Goal: Task Accomplishment & Management: Manage account settings

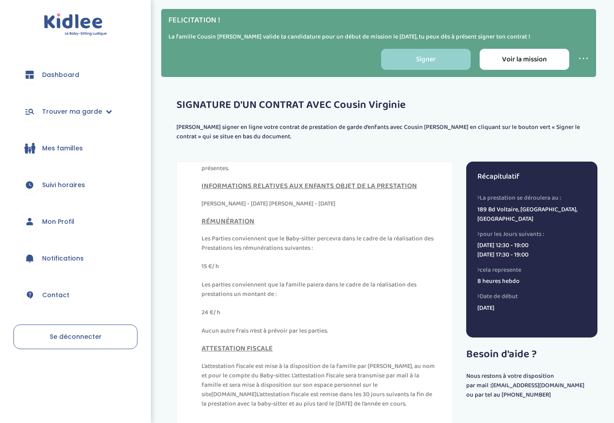
scroll to position [163, 0]
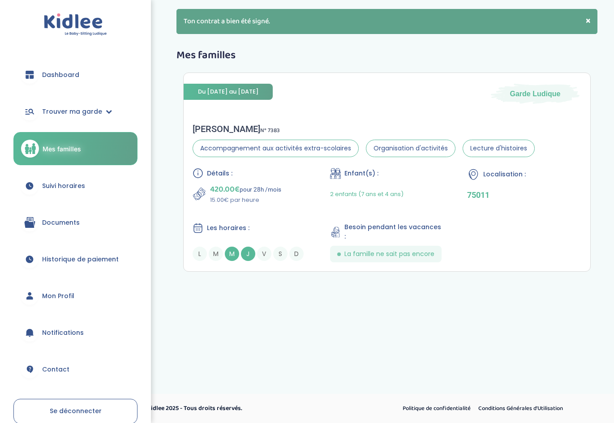
click at [56, 223] on span "Documents" at bounding box center [61, 222] width 38 height 9
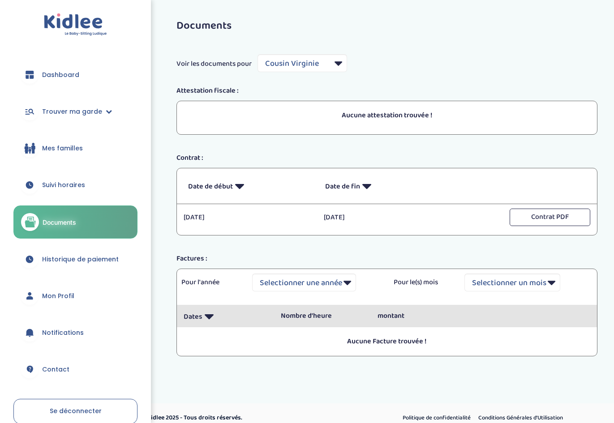
select select "7599"
click at [52, 295] on span "Mon Profil" at bounding box center [58, 295] width 32 height 9
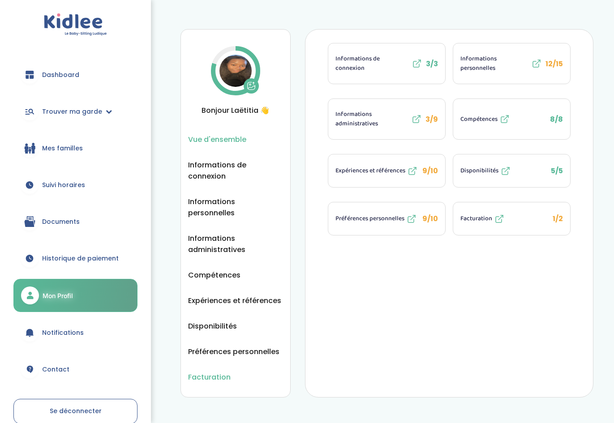
click at [209, 372] on span "Facturation" at bounding box center [209, 377] width 43 height 11
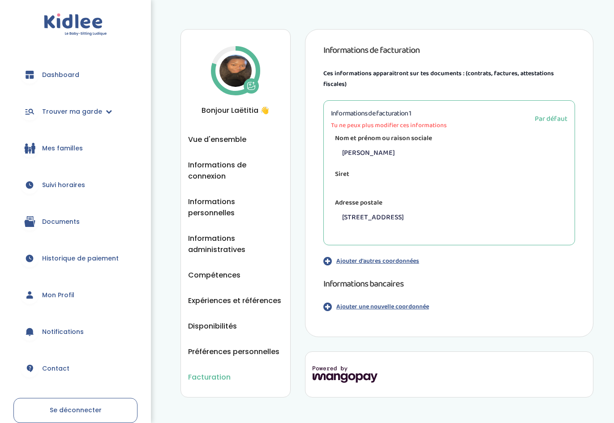
click at [367, 306] on p "Ajouter une nouvelle coordonnée" at bounding box center [382, 306] width 93 height 9
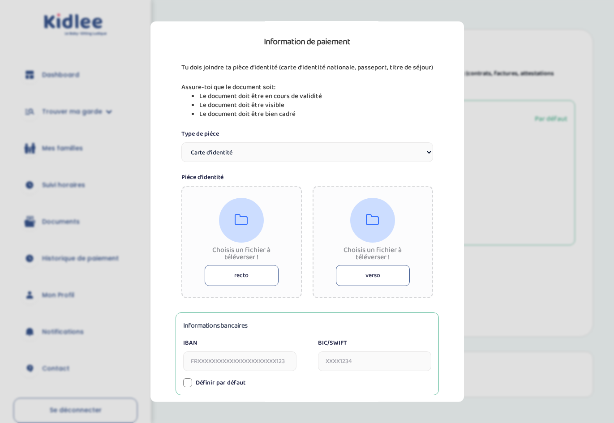
scroll to position [72, 0]
click at [241, 277] on button "recto" at bounding box center [242, 276] width 74 height 21
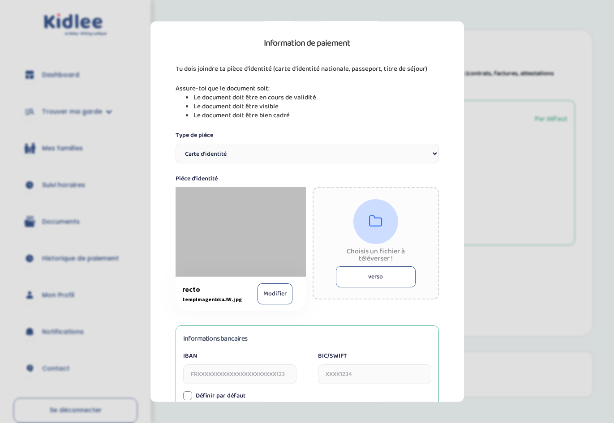
click at [388, 280] on button "verso" at bounding box center [376, 276] width 80 height 21
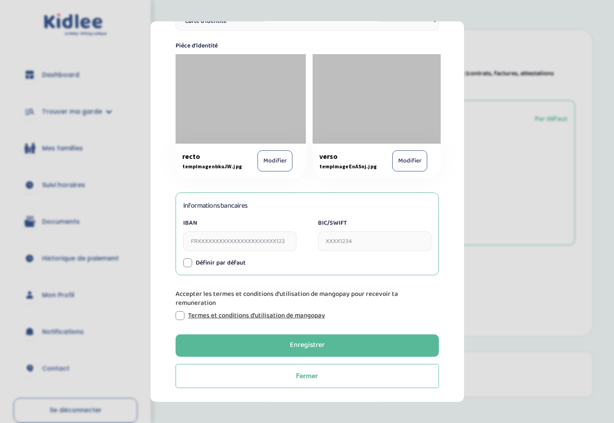
scroll to position [204, 0]
click at [268, 242] on input "IBAN" at bounding box center [239, 241] width 113 height 20
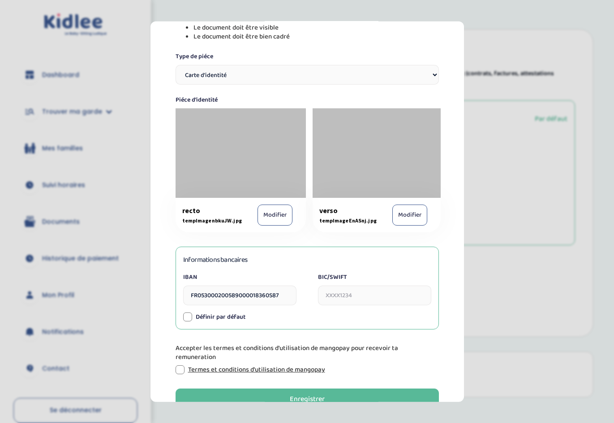
scroll to position [150, 0]
type input "FR053000200589000018360S87"
click at [331, 299] on input "BIC/SWIFT" at bounding box center [374, 296] width 113 height 20
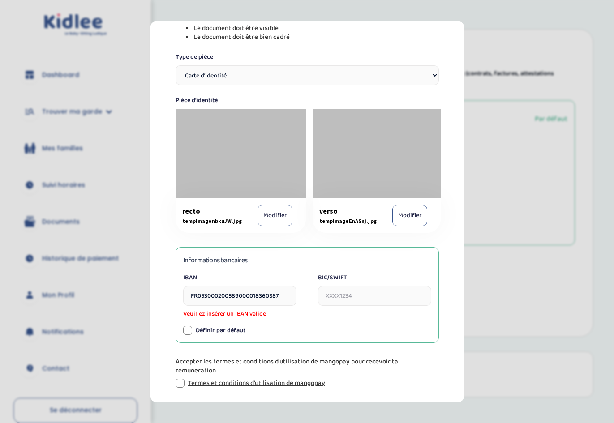
click at [203, 297] on input "FR053000200589000018360S87" at bounding box center [239, 296] width 113 height 20
click at [283, 300] on input "FR053000200589000018360S87" at bounding box center [239, 296] width 113 height 20
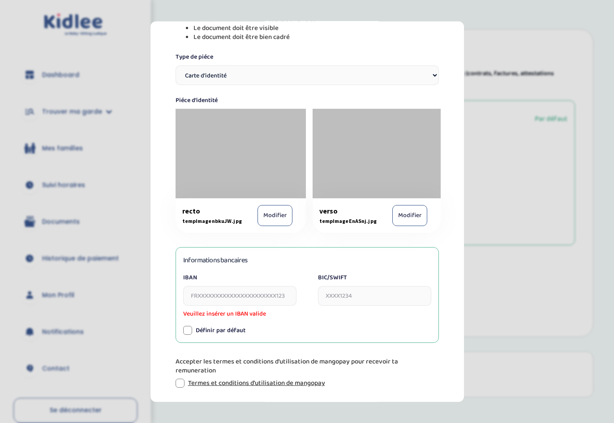
scroll to position [171, 0]
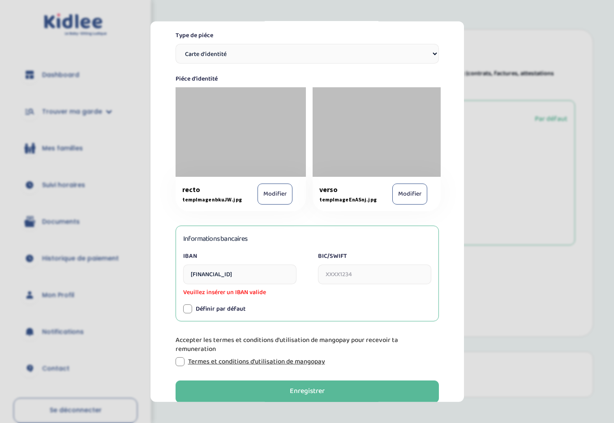
type input "[FINANCIAL_ID]"
click at [346, 271] on input "BIC/SWIFT" at bounding box center [374, 274] width 113 height 20
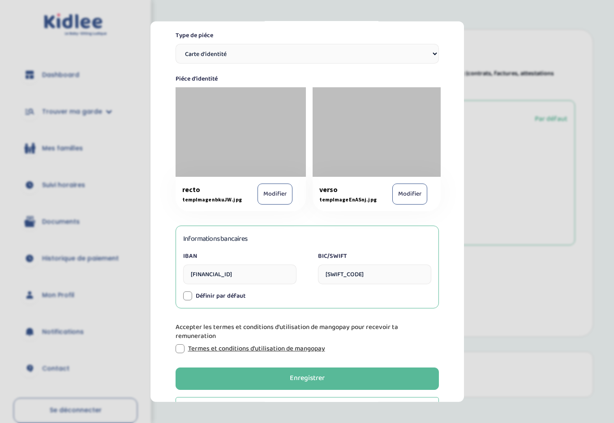
type input "CRLYFRPP"
click at [189, 295] on div at bounding box center [187, 295] width 9 height 9
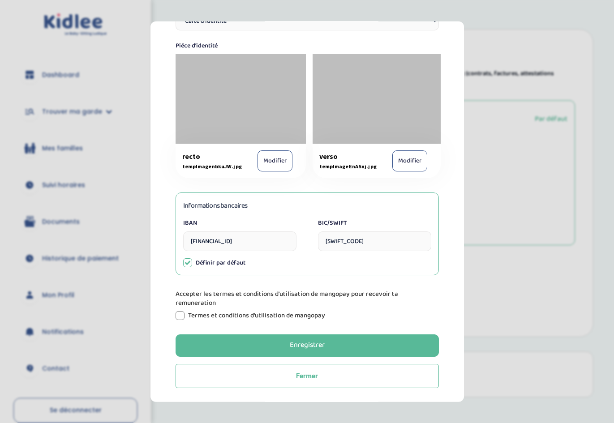
scroll to position [204, 0]
click at [181, 310] on div "Accepter les termes et conditions d'utilisation de mangopay pour recevoir ta re…" at bounding box center [307, 305] width 263 height 30
click at [182, 315] on div at bounding box center [180, 315] width 9 height 9
click at [246, 241] on input "FR0530002005890000018360S87" at bounding box center [239, 241] width 113 height 20
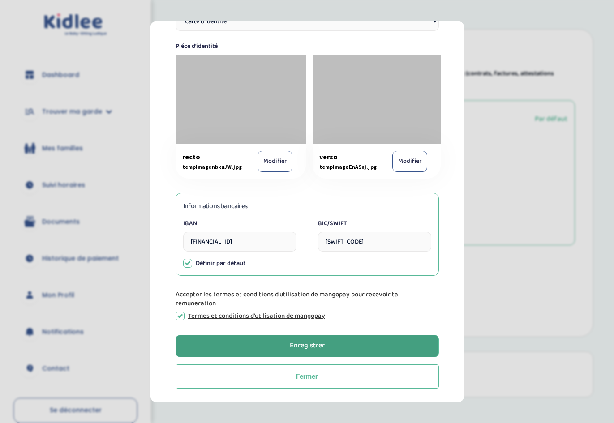
click at [270, 344] on button "Enregistrer" at bounding box center [307, 345] width 263 height 22
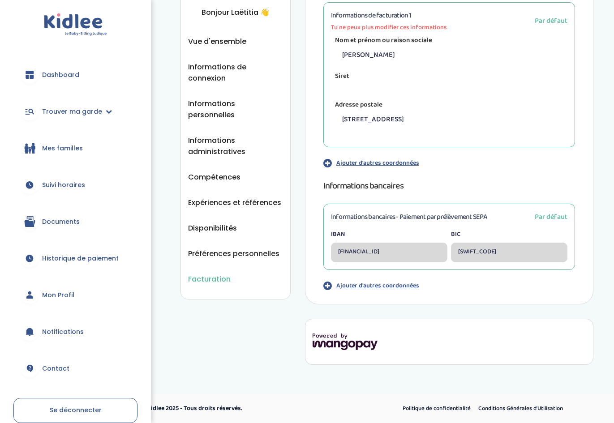
scroll to position [97, 0]
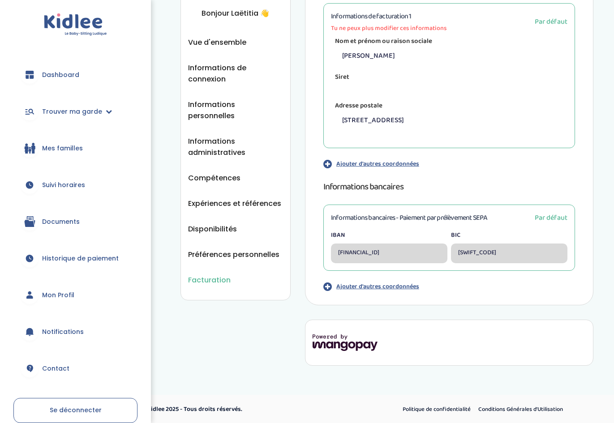
click at [106, 259] on span "Historique de paiement" at bounding box center [80, 258] width 77 height 9
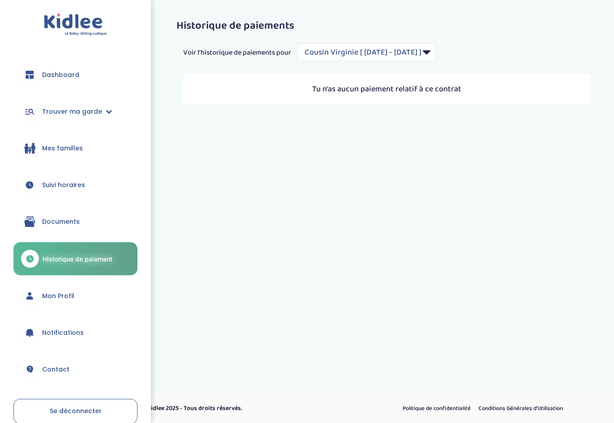
select select "2157"
click at [58, 220] on span "Documents" at bounding box center [61, 221] width 38 height 9
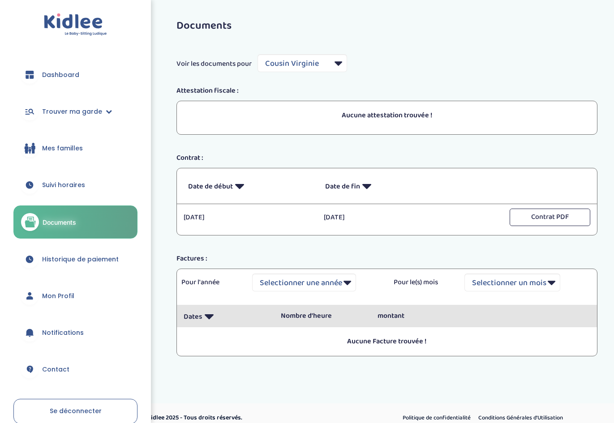
select select "7599"
click at [67, 186] on span "Suivi horaires" at bounding box center [63, 184] width 43 height 9
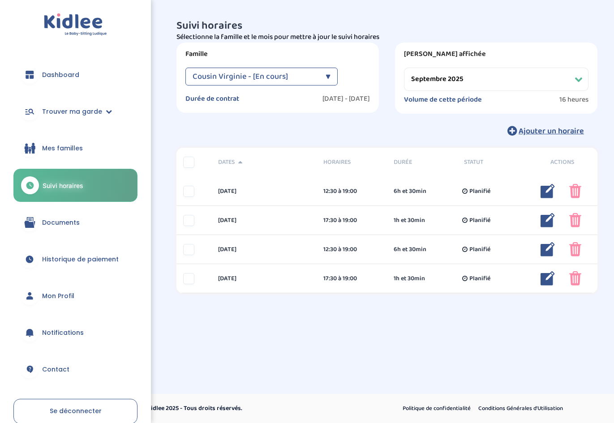
select select "septembre 2025"
